Goal: Find specific page/section: Find specific page/section

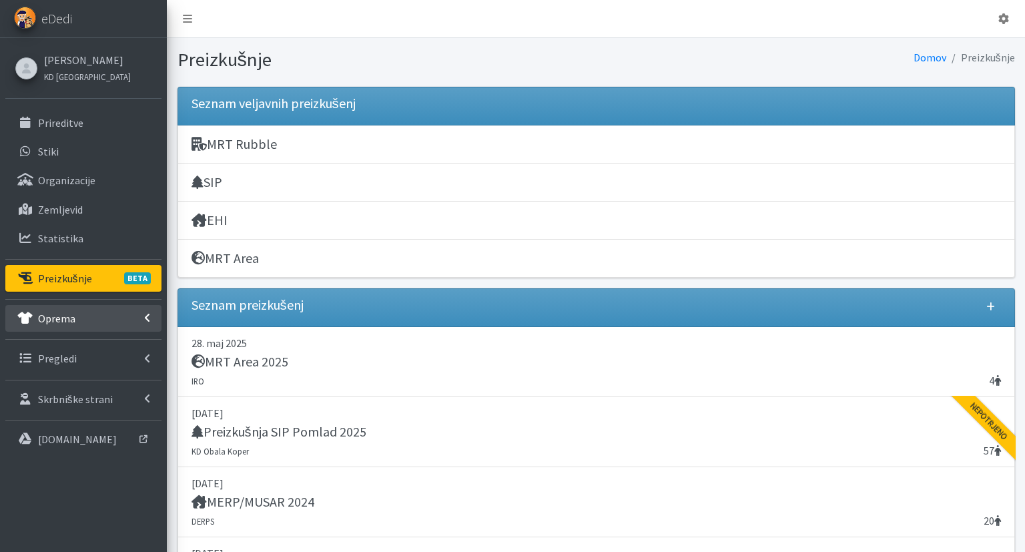
click at [53, 316] on p "Oprema" at bounding box center [56, 318] width 37 height 13
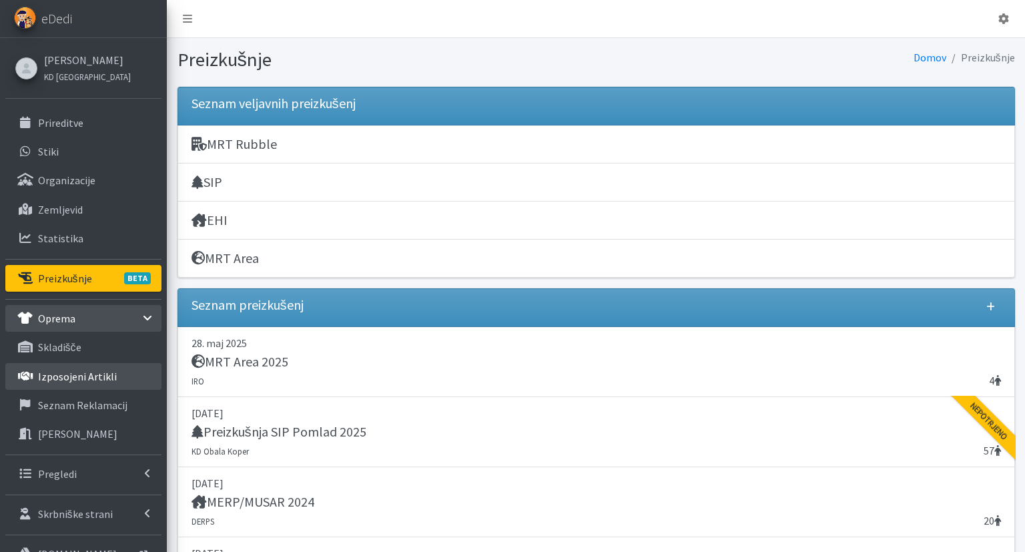
click at [105, 383] on link "Izposojeni artikli" at bounding box center [83, 376] width 156 height 27
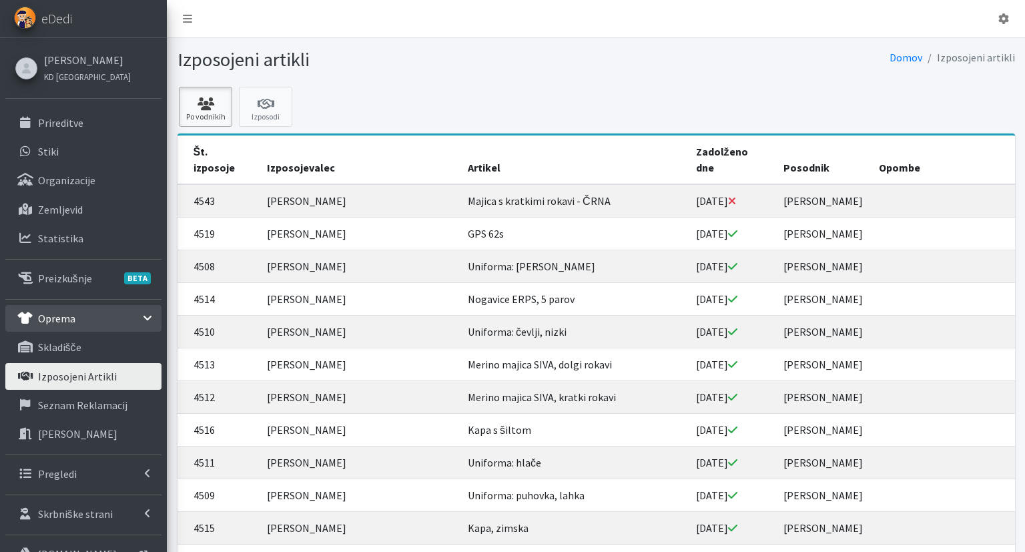
click at [201, 107] on icon at bounding box center [205, 103] width 45 height 13
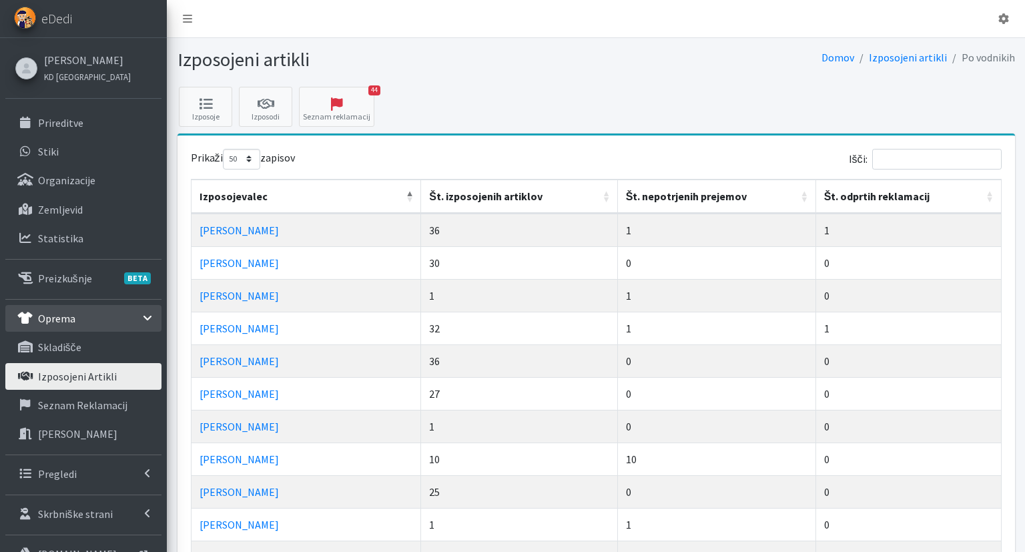
select select "50"
click at [704, 191] on th "Št. nepotrjenih prejemov" at bounding box center [717, 196] width 198 height 34
click at [89, 358] on link "skladišče" at bounding box center [83, 347] width 156 height 27
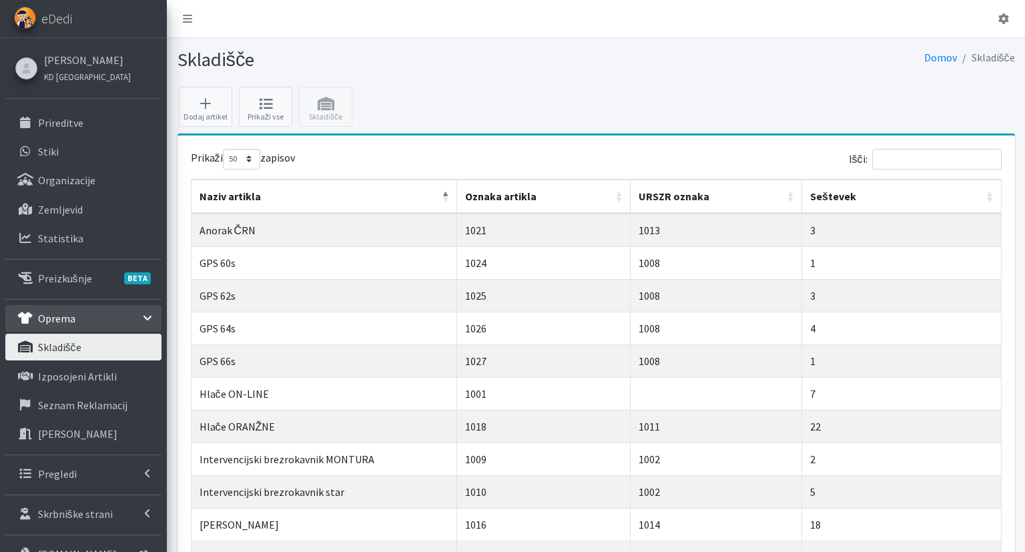
select select "50"
